Goal: Task Accomplishment & Management: Use online tool/utility

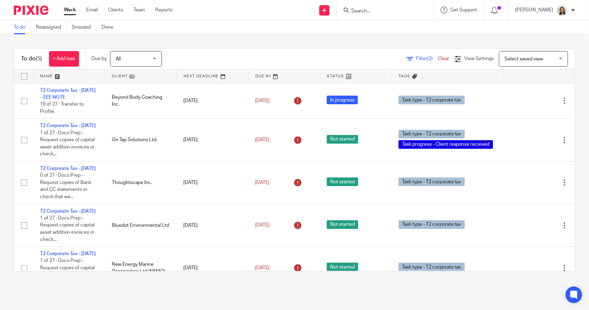
scroll to position [53, 0]
click at [416, 58] on span "Filter (2)" at bounding box center [427, 58] width 22 height 5
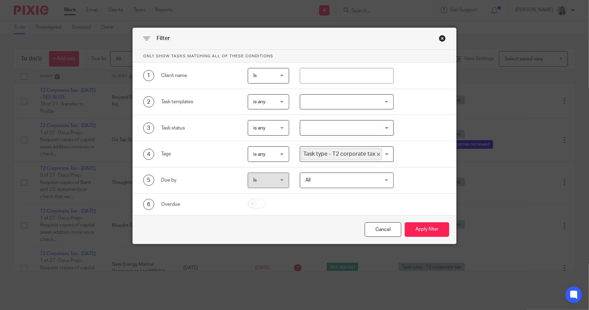
click at [377, 154] on icon "Deselect Task type - T2 corporate tax" at bounding box center [378, 154] width 3 height 3
click at [366, 154] on input "Search for option" at bounding box center [345, 154] width 88 height 12
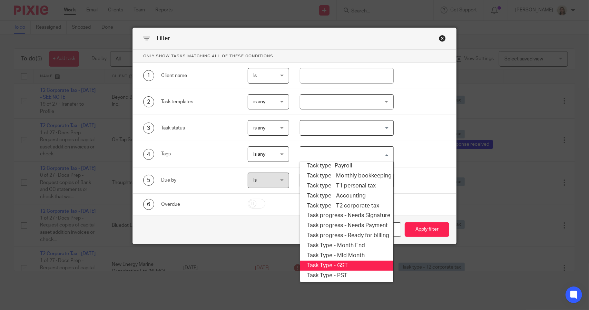
scroll to position [83, 0]
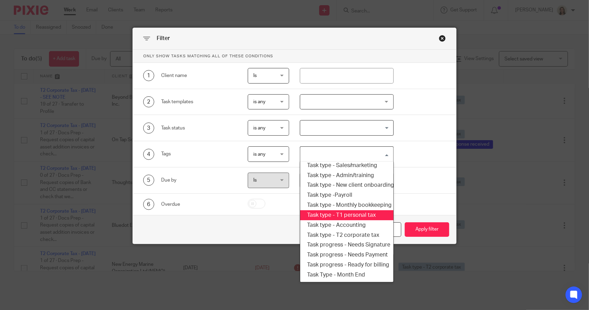
click at [337, 212] on li "Task type - T1 personal tax" at bounding box center [346, 215] width 93 height 10
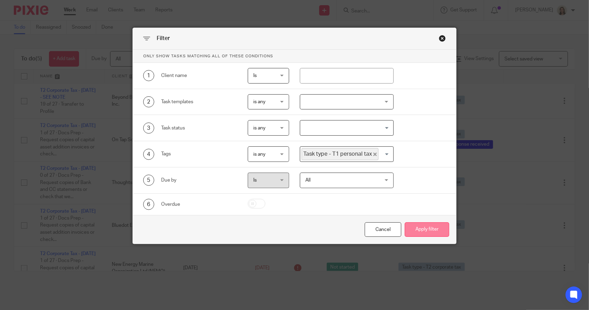
click at [422, 226] on button "Apply filter" at bounding box center [427, 229] width 45 height 15
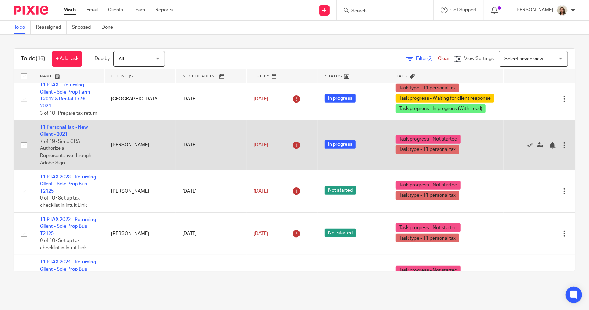
scroll to position [342, 0]
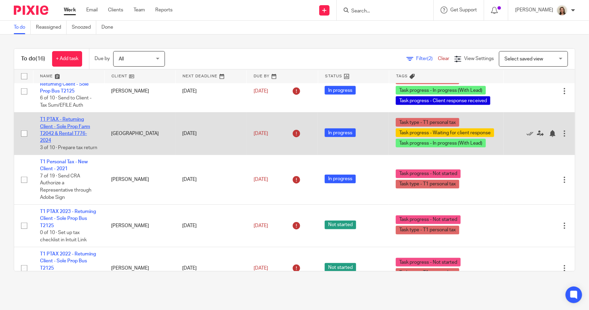
click at [71, 126] on link "T1 PTAX - Returning Client - Sole Prop Farm T2042 & Rental T776- 2024" at bounding box center [65, 130] width 50 height 26
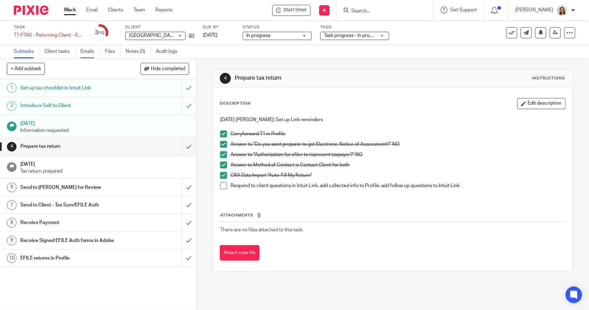
click at [88, 55] on link "Emails" at bounding box center [89, 51] width 19 height 13
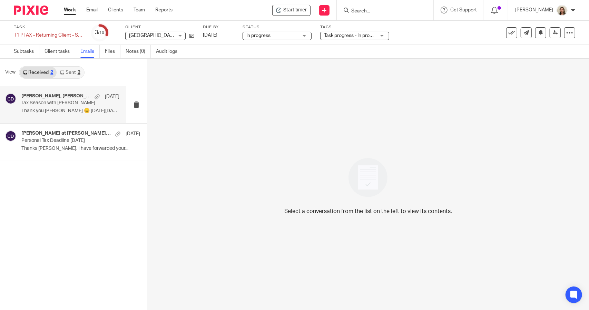
click at [47, 102] on p "Tax Season with [PERSON_NAME]" at bounding box center [60, 103] width 78 height 6
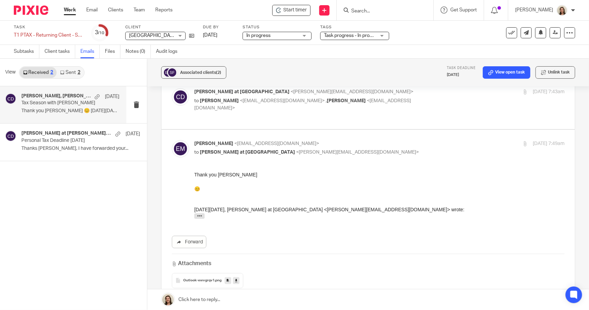
scroll to position [173, 0]
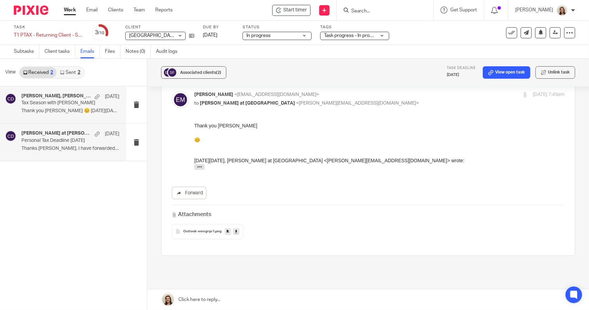
click at [56, 150] on p "Thanks [PERSON_NAME], I have forwarded your..." at bounding box center [70, 149] width 98 height 6
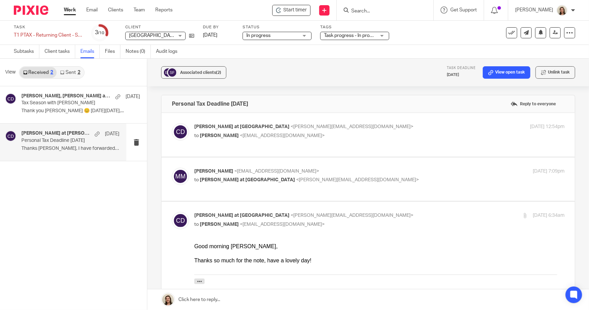
scroll to position [0, 0]
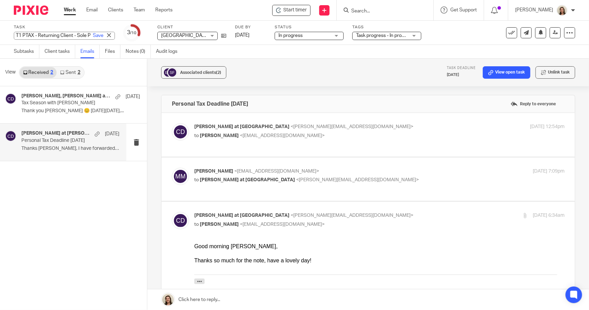
click at [57, 39] on div "T1 PTAX - Returning Client - Sole Prop Farm T2042 & Rental T776- 2024 Save T1 P…" at bounding box center [64, 36] width 101 height 8
